Goal: Find contact information: Find contact information

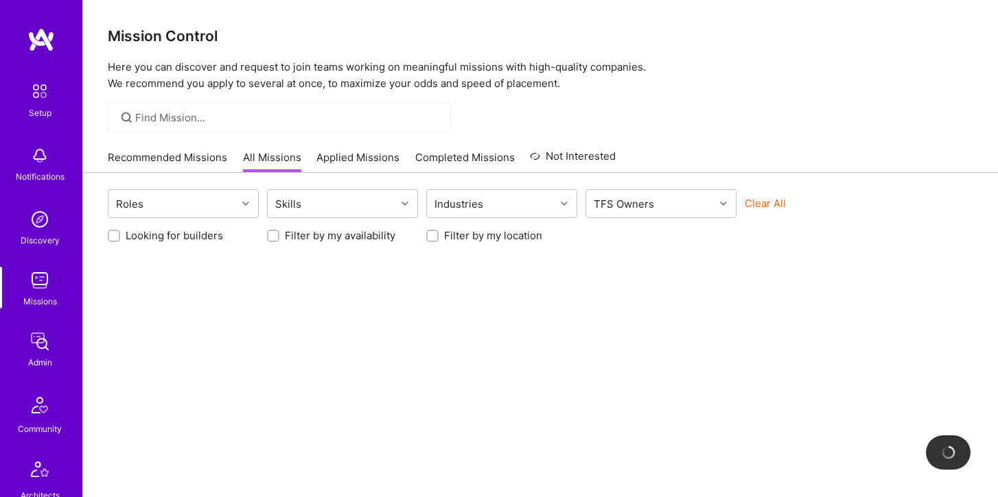
click at [178, 112] on input at bounding box center [287, 117] width 305 height 14
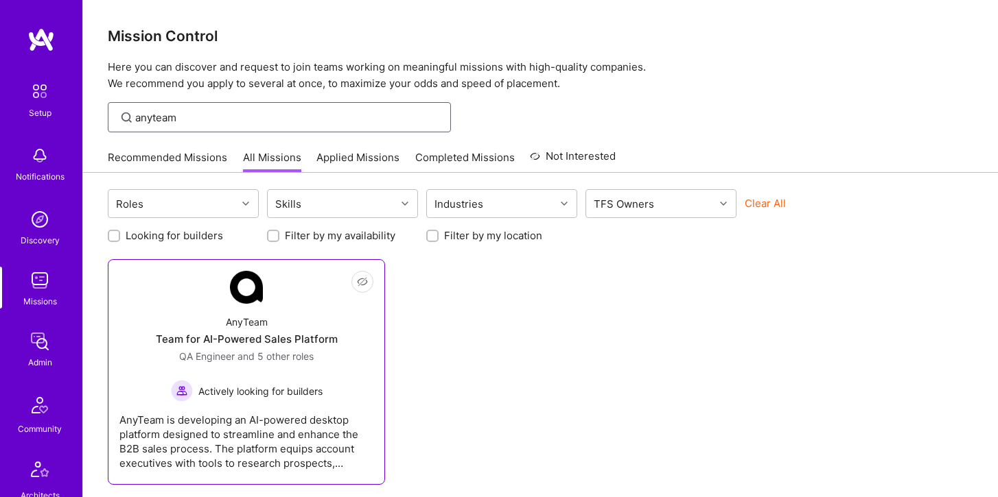
type input "anyteam"
click at [290, 336] on div "Team for AI-Powered Sales Platform" at bounding box center [247, 339] width 182 height 14
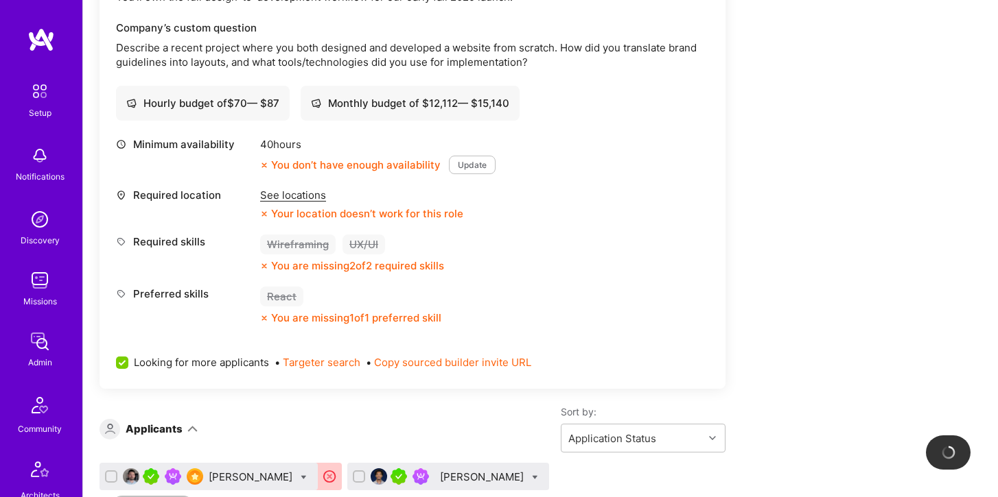
scroll to position [2334, 0]
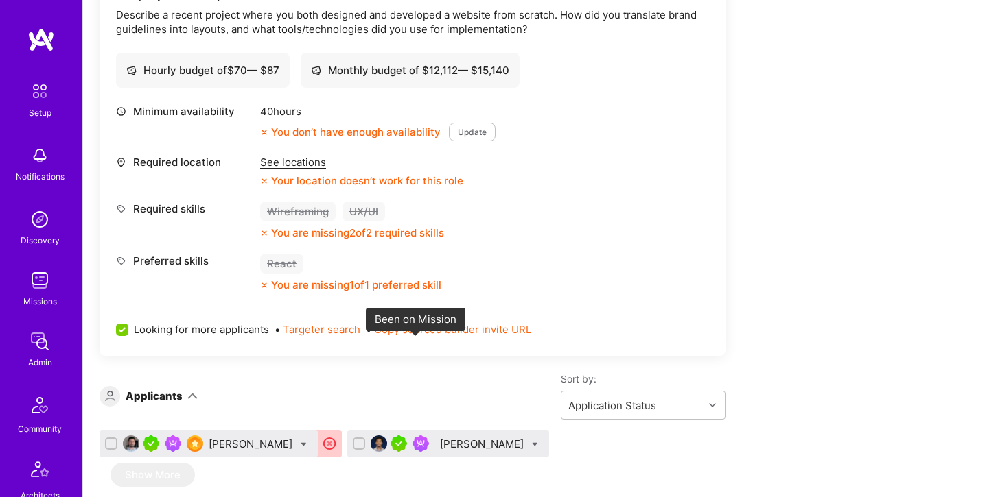
click at [420, 436] on img at bounding box center [420, 444] width 16 height 16
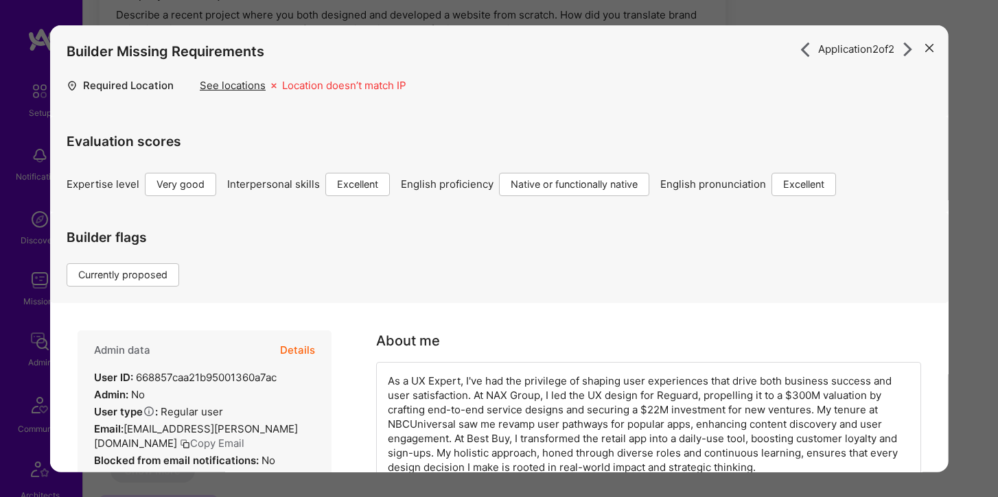
scroll to position [8, 0]
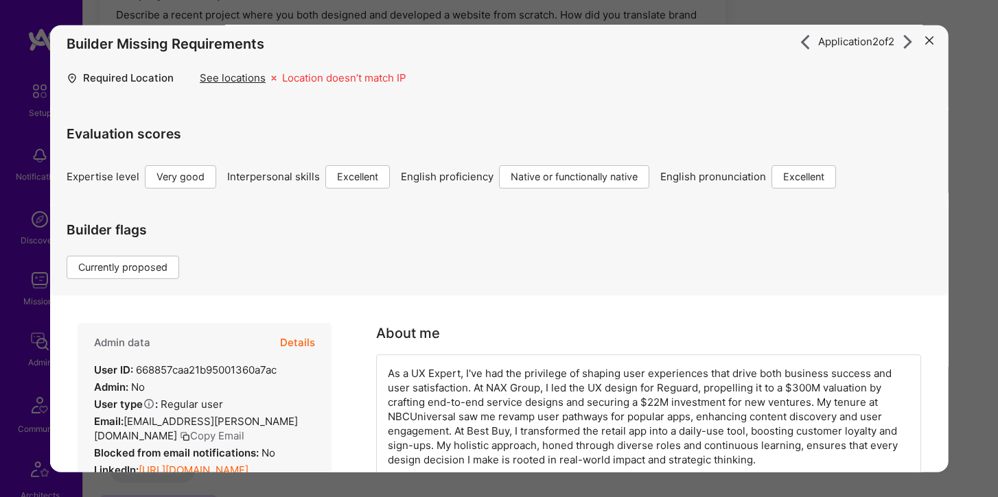
click at [924, 43] on icon "modal" at bounding box center [928, 40] width 8 height 8
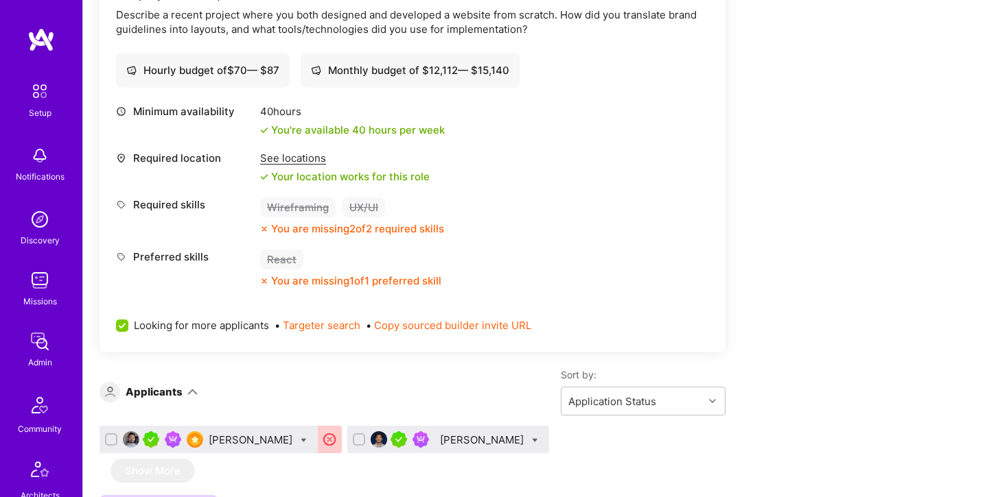
click at [246, 433] on div "[PERSON_NAME]" at bounding box center [252, 440] width 86 height 14
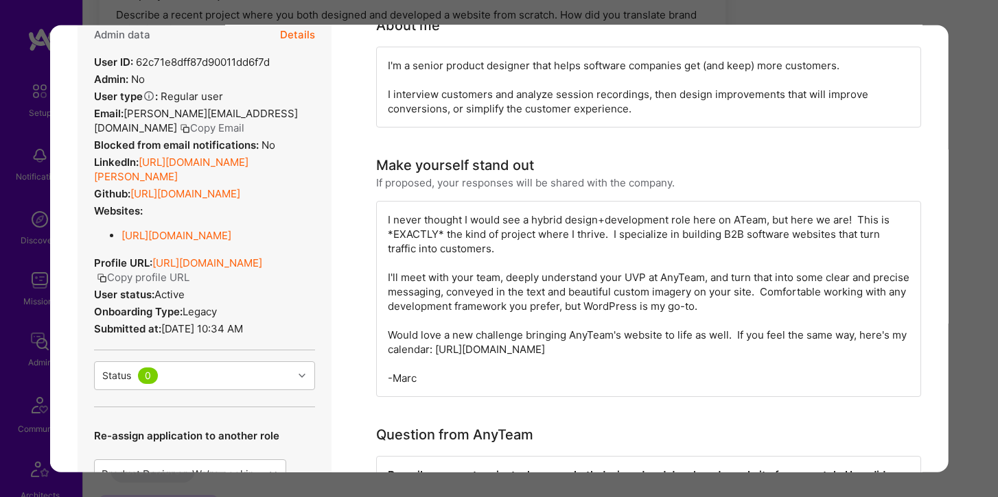
scroll to position [209, 0]
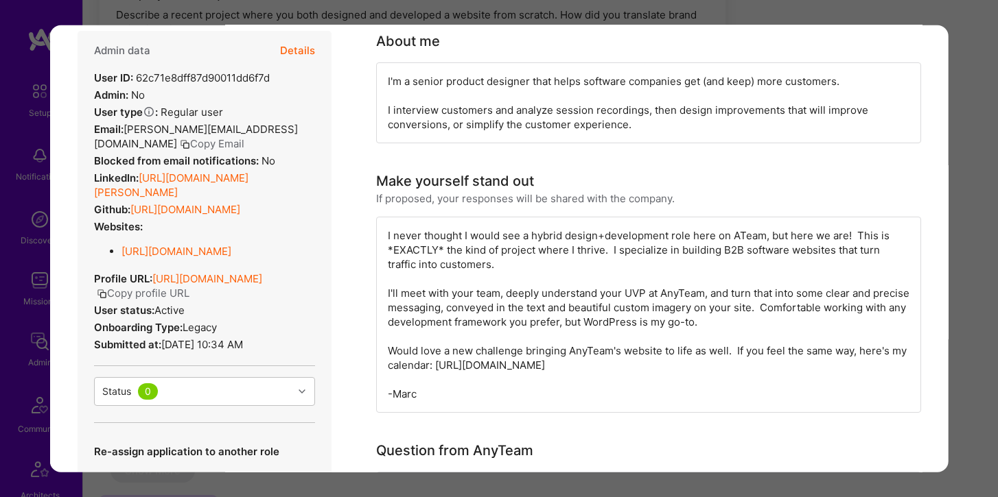
click at [248, 171] on link "[URL][DOMAIN_NAME][PERSON_NAME]" at bounding box center [171, 184] width 154 height 27
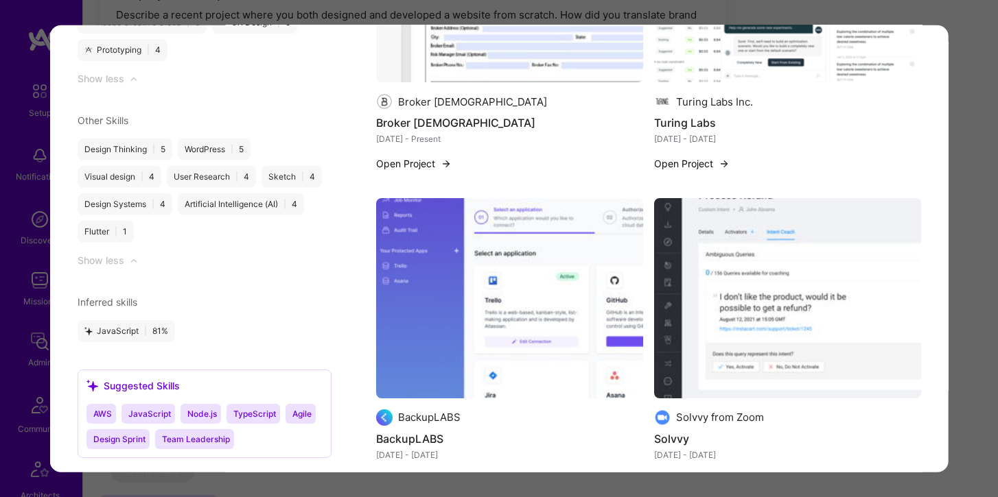
scroll to position [2077, 0]
